Goal: Task Accomplishment & Management: Use online tool/utility

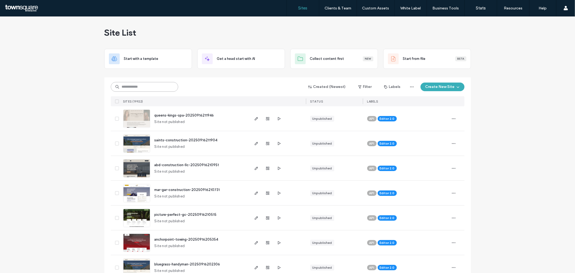
click at [158, 83] on input at bounding box center [144, 87] width 67 height 10
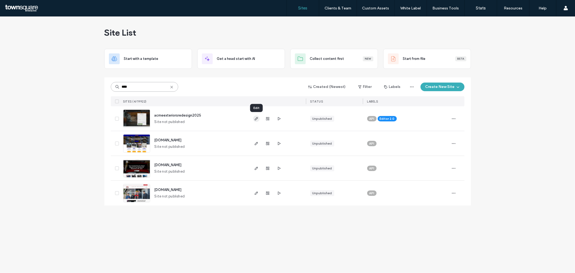
type input "****"
click at [256, 117] on icon "button" at bounding box center [256, 118] width 4 height 4
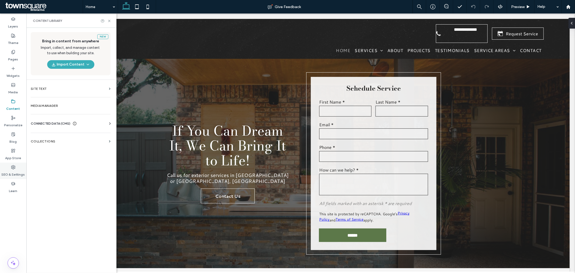
click at [14, 168] on use at bounding box center [13, 167] width 4 height 4
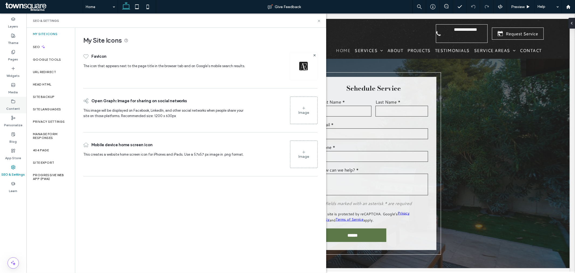
click at [12, 55] on label "Pages" at bounding box center [13, 58] width 10 height 8
click at [11, 104] on label "Content" at bounding box center [13, 108] width 14 height 8
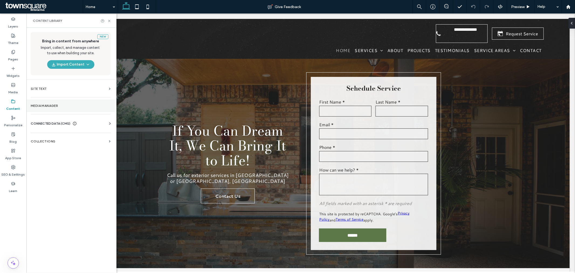
click at [42, 104] on label "Media Manager" at bounding box center [71, 106] width 80 height 4
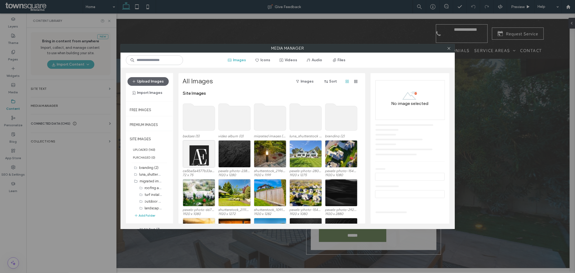
click at [49, 122] on div "Media Manager Images Icons Videos Audio Files Upload Images Import Images Free …" at bounding box center [287, 136] width 575 height 273
click at [450, 49] on icon at bounding box center [449, 48] width 4 height 4
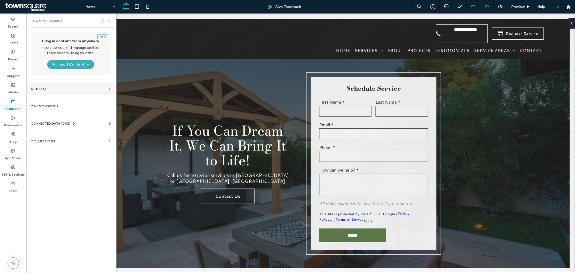
click at [47, 87] on label "Site Text" at bounding box center [69, 89] width 76 height 4
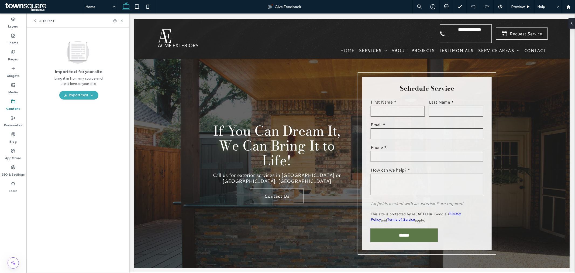
click at [38, 20] on div "Site Text" at bounding box center [44, 21] width 22 height 4
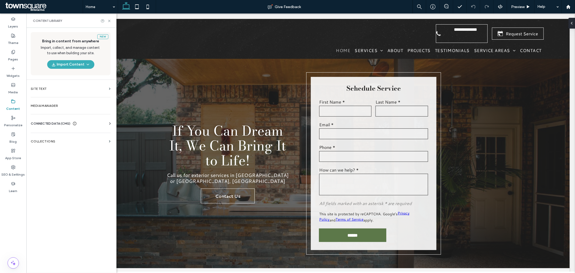
click at [58, 124] on span "CONNECTED DATA (CMS)" at bounding box center [51, 123] width 40 height 5
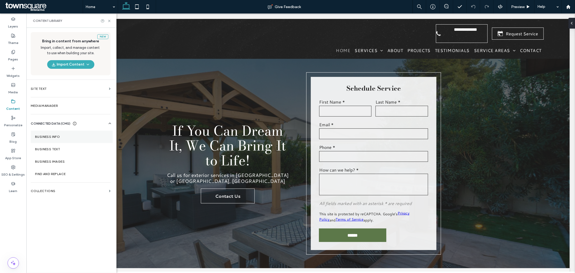
click at [53, 135] on label "Business Info" at bounding box center [71, 137] width 73 height 4
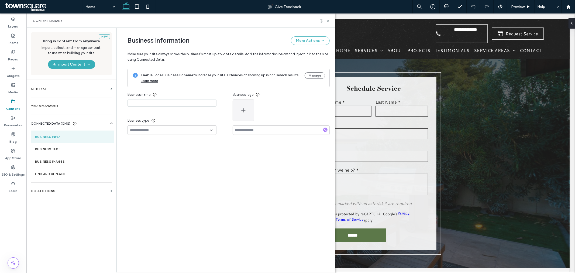
type input "**********"
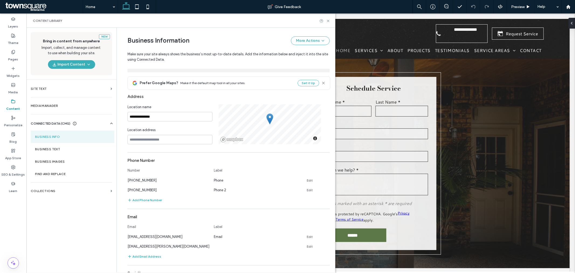
scroll to position [163, 0]
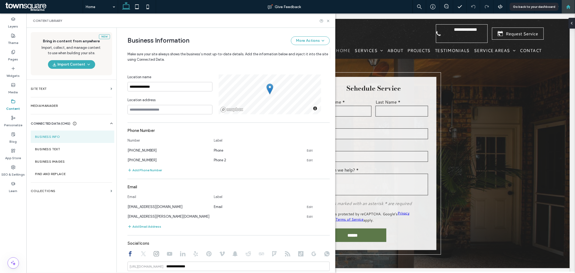
click at [568, 6] on use at bounding box center [568, 7] width 4 height 4
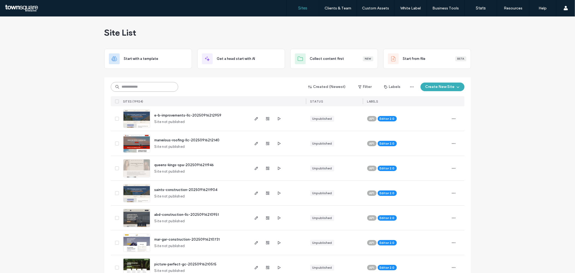
click at [126, 88] on input at bounding box center [144, 87] width 67 height 10
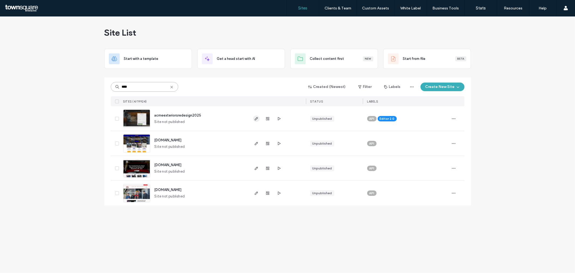
type input "****"
click at [257, 118] on use "button" at bounding box center [256, 118] width 3 height 3
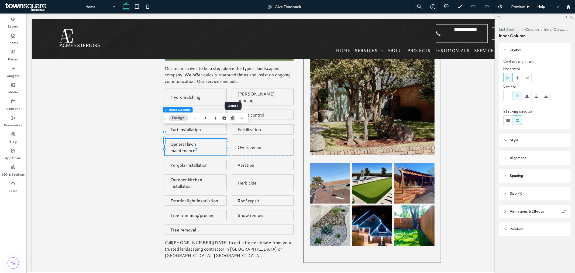
click at [231, 119] on use "button" at bounding box center [232, 118] width 3 height 4
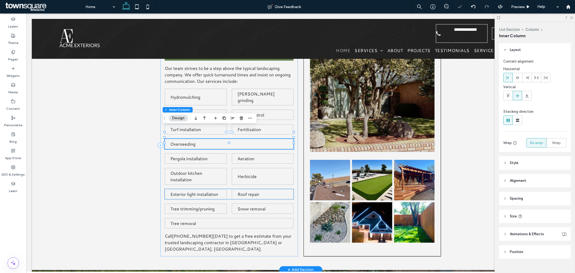
click at [243, 191] on span "Roof repair" at bounding box center [248, 194] width 22 height 6
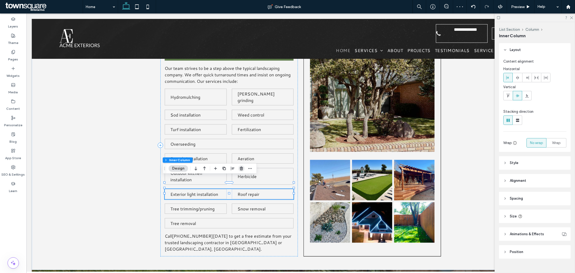
click at [242, 169] on icon "button" at bounding box center [241, 168] width 4 height 4
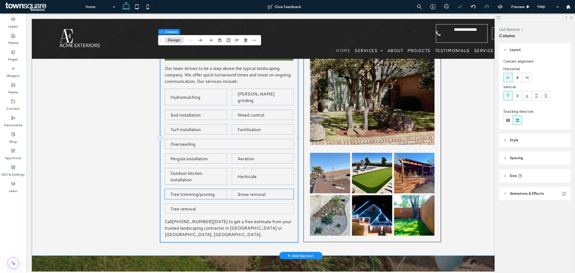
click at [251, 191] on span "Snow removal" at bounding box center [251, 194] width 28 height 6
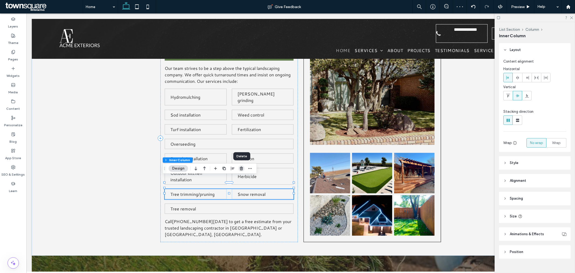
click at [240, 169] on use "button" at bounding box center [241, 169] width 3 height 4
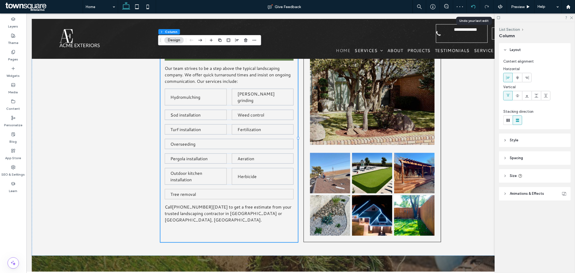
click at [474, 8] on icon at bounding box center [473, 7] width 4 height 4
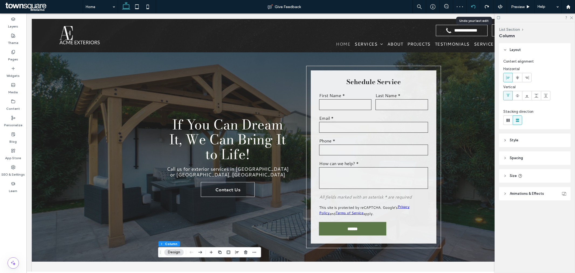
click at [474, 8] on icon at bounding box center [473, 7] width 4 height 4
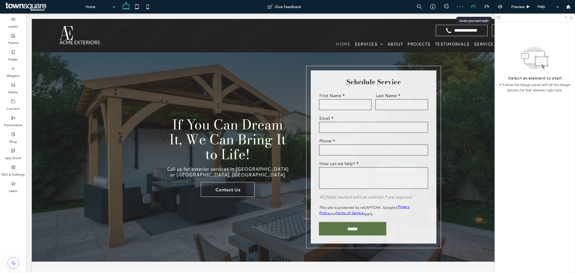
click at [474, 8] on icon at bounding box center [473, 7] width 4 height 4
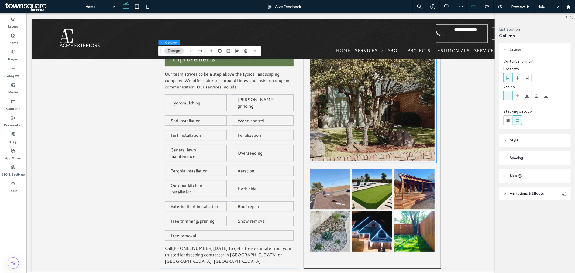
scroll to position [632, 0]
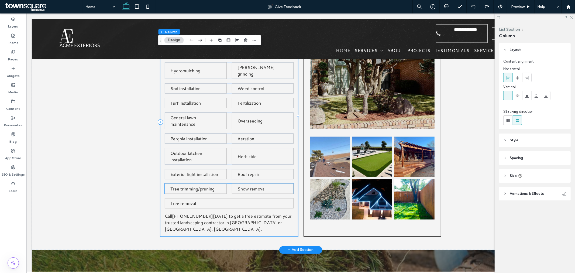
click at [247, 185] on span "Snow removal" at bounding box center [251, 188] width 28 height 6
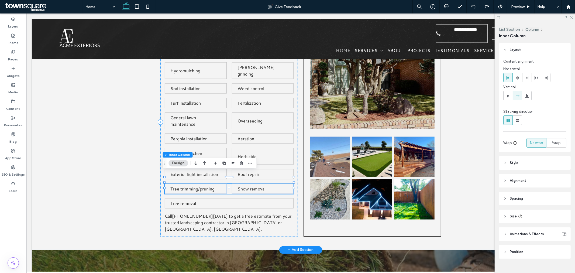
click at [255, 185] on span "Snow removal" at bounding box center [251, 188] width 28 height 6
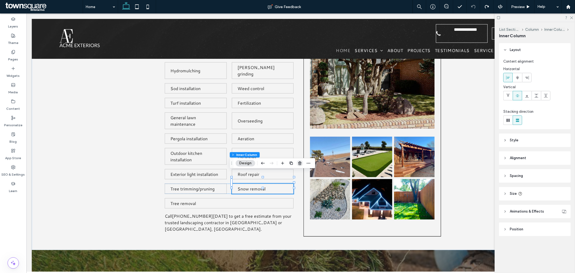
click at [298, 163] on use "button" at bounding box center [299, 163] width 3 height 4
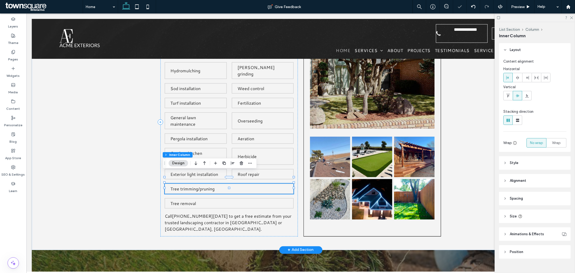
click at [236, 185] on p "Tree trimming/pruning" at bounding box center [229, 188] width 118 height 6
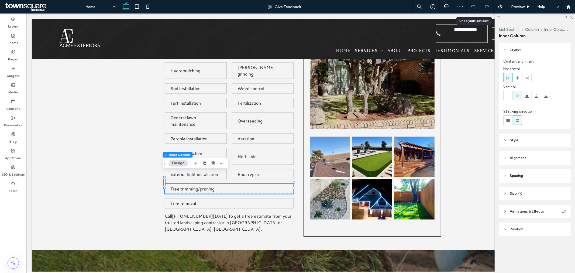
click at [474, 4] on div at bounding box center [473, 6] width 13 height 13
click at [473, 6] on icon at bounding box center [473, 7] width 4 height 4
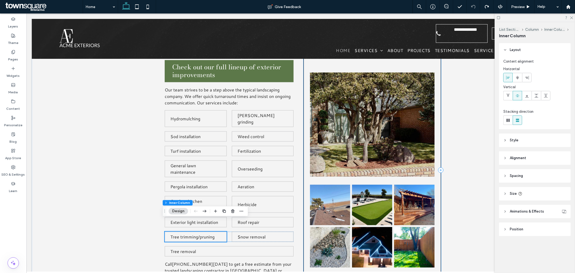
scroll to position [614, 0]
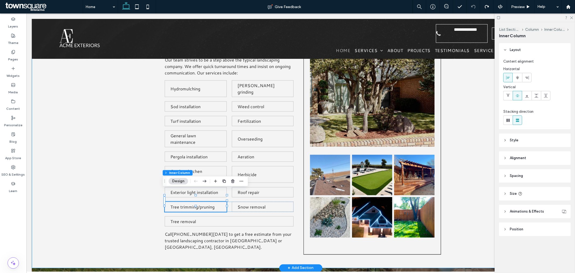
click at [136, 164] on div "Check out our full lineup of exterior improvements Our team strives to be a ste…" at bounding box center [301, 140] width 538 height 256
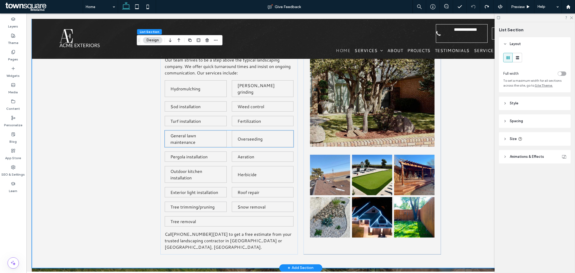
click at [184, 132] on span "General lawn maintenance" at bounding box center [183, 138] width 26 height 13
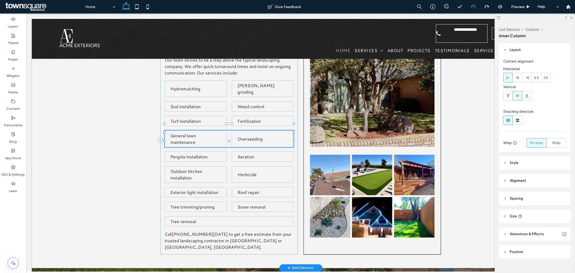
click at [184, 132] on span "General lawn maintenance" at bounding box center [183, 138] width 26 height 13
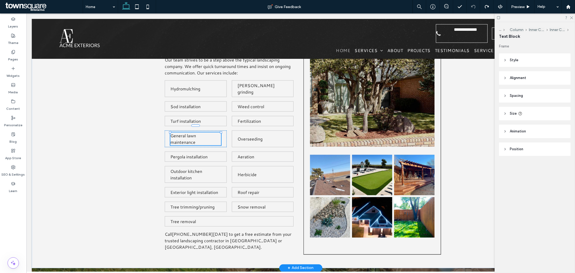
click at [184, 132] on span "General lawn maintenance" at bounding box center [183, 138] width 26 height 13
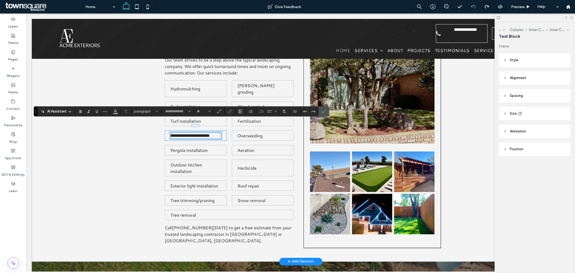
type input "*********"
type input "**"
click at [322, 112] on icon "Confirm" at bounding box center [324, 111] width 4 height 4
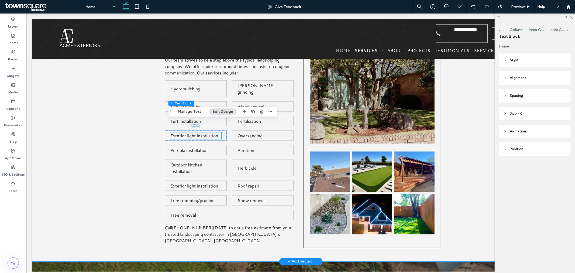
click at [129, 131] on div "Check out our full lineup of exterior improvements Our team strives to be a ste…" at bounding box center [301, 136] width 538 height 249
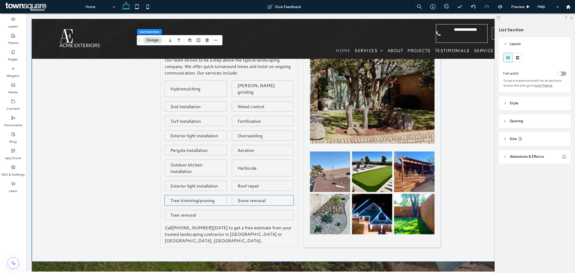
click at [207, 197] on span "Tree trimming/pruning" at bounding box center [192, 200] width 44 height 6
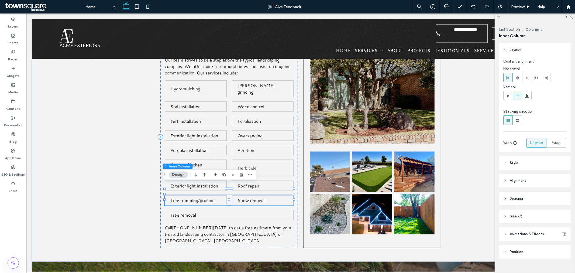
click at [201, 197] on span "Tree trimming/pruning" at bounding box center [192, 200] width 44 height 6
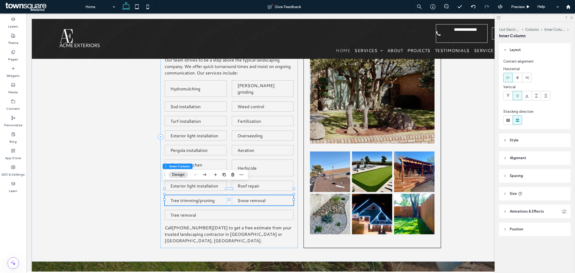
click at [201, 197] on span "Tree trimming/pruning" at bounding box center [192, 200] width 44 height 6
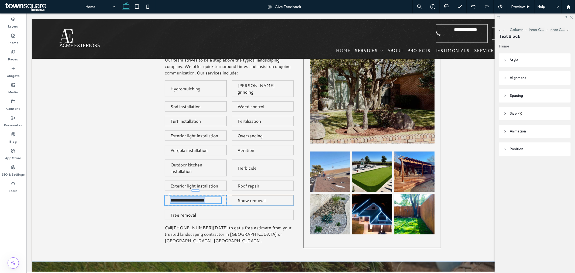
type input "*********"
type input "**"
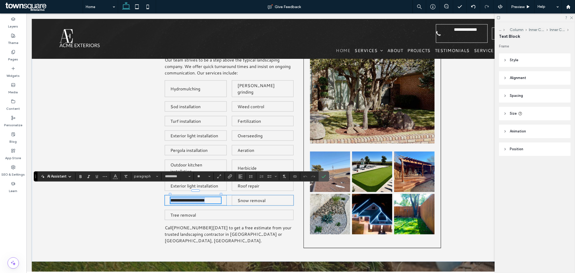
copy span "**********"
click at [297, 150] on div "**********" at bounding box center [301, 136] width 324 height 249
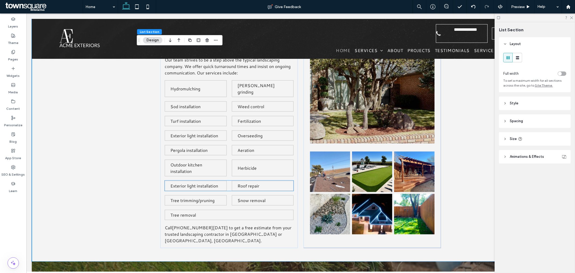
click at [250, 182] on span "Roof repair" at bounding box center [248, 185] width 22 height 6
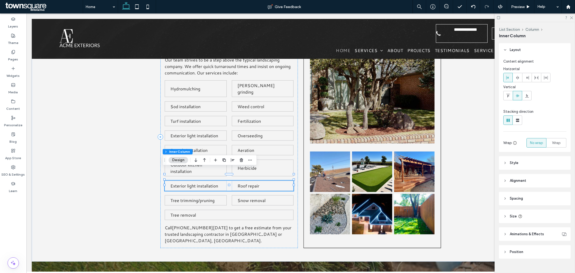
click at [250, 182] on span "Roof repair" at bounding box center [248, 185] width 22 height 6
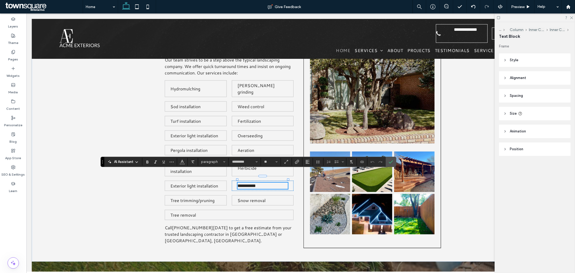
paste div
drag, startPoint x: 391, startPoint y: 162, endPoint x: 233, endPoint y: 167, distance: 158.4
click at [391, 162] on icon "Confirm" at bounding box center [391, 162] width 4 height 4
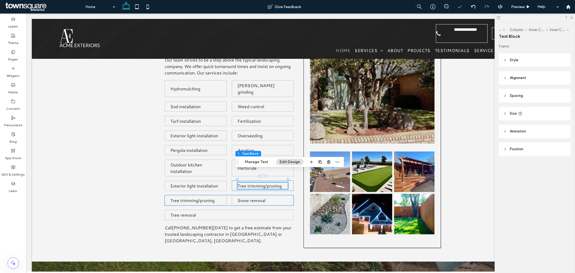
click at [253, 197] on span "Snow removal" at bounding box center [251, 200] width 28 height 6
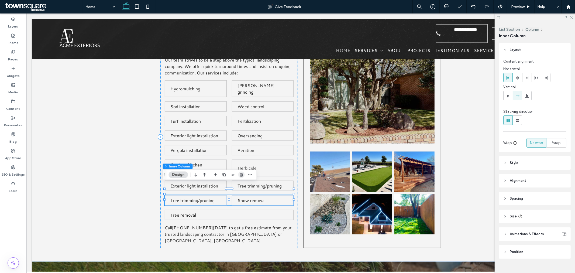
click at [241, 174] on icon "button" at bounding box center [241, 175] width 4 height 4
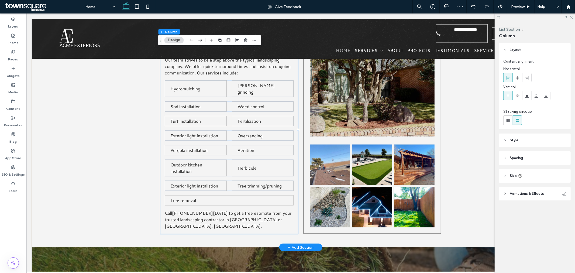
click at [481, 131] on div "Check out our full lineup of exterior improvements Our team strives to be a ste…" at bounding box center [301, 129] width 538 height 235
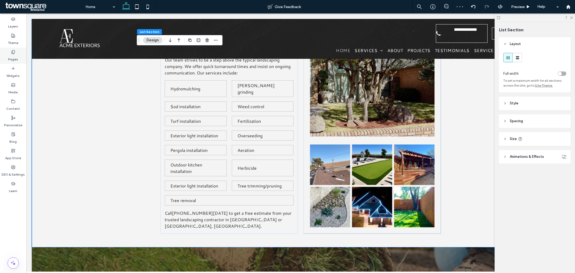
click at [19, 55] on div "Pages" at bounding box center [13, 55] width 26 height 16
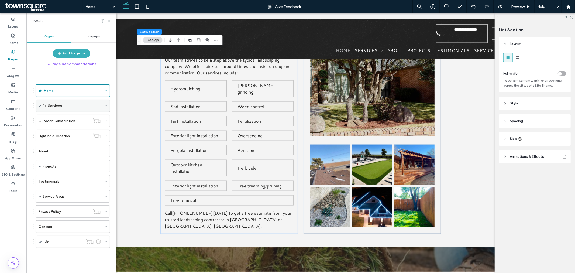
click at [38, 108] on div "Services" at bounding box center [73, 105] width 74 height 12
click at [40, 106] on span at bounding box center [40, 105] width 3 height 3
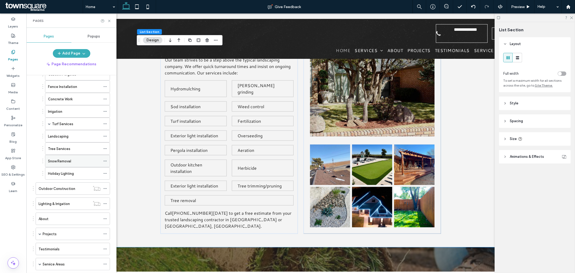
scroll to position [39, 0]
